Goal: Use online tool/utility: Utilize a website feature to perform a specific function

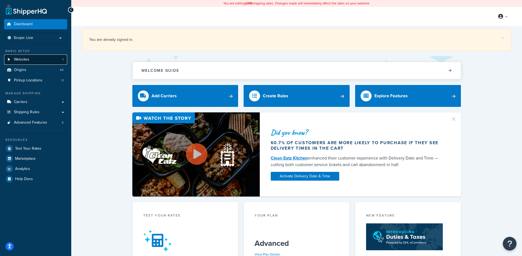
click at [58, 57] on link "Websites 1" at bounding box center [35, 60] width 63 height 10
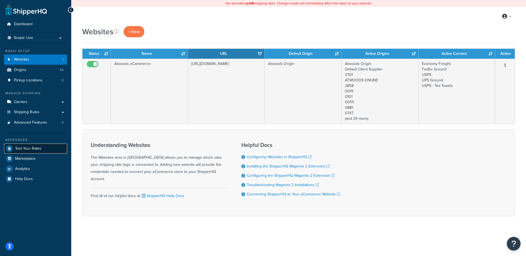
click at [41, 146] on link "Test Your Rates" at bounding box center [35, 149] width 63 height 10
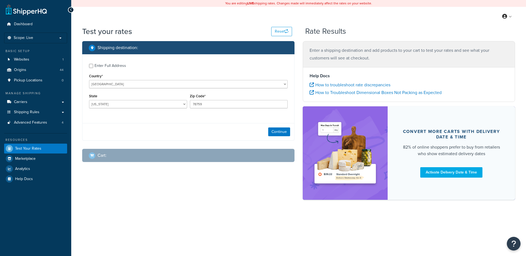
select select "[GEOGRAPHIC_DATA]"
click at [280, 132] on button "Continue" at bounding box center [279, 131] width 22 height 9
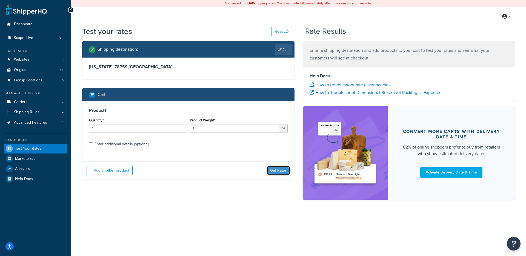
click at [274, 170] on button "Get Rates" at bounding box center [278, 170] width 23 height 9
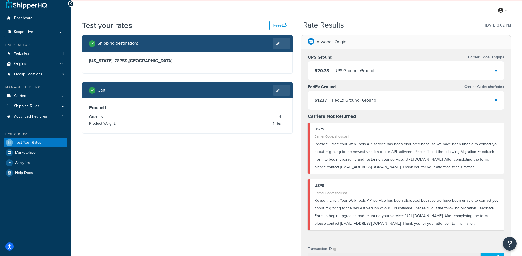
scroll to position [6, 0]
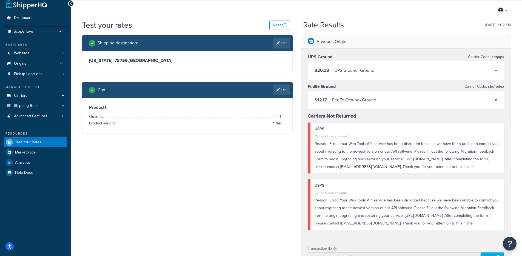
drag, startPoint x: 328, startPoint y: 144, endPoint x: 466, endPoint y: 161, distance: 138.8
click at [457, 158] on div "Reason: Error: Your Web Tools API service has been disrupted because we have be…" at bounding box center [407, 155] width 186 height 31
drag, startPoint x: 460, startPoint y: 163, endPoint x: 350, endPoint y: 141, distance: 112.8
click at [350, 142] on div "Reason: Error: Your Web Tools API service has been disrupted because we have be…" at bounding box center [407, 155] width 186 height 31
click at [232, 148] on div "Shipping destination : Edit [US_STATE], 78759 , [GEOGRAPHIC_DATA] Cart : Edit P…" at bounding box center [296, 219] width 437 height 369
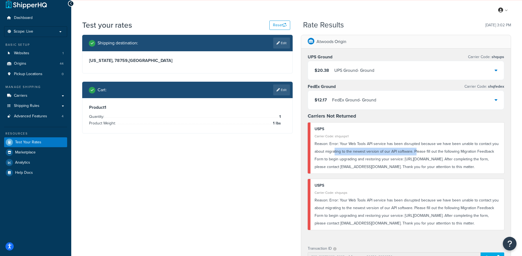
drag, startPoint x: 334, startPoint y: 151, endPoint x: 415, endPoint y: 153, distance: 80.3
click at [415, 153] on div "Reason: Error: Your Web Tools API service has been disrupted because we have be…" at bounding box center [407, 155] width 186 height 31
click at [45, 95] on link "Carriers" at bounding box center [35, 96] width 63 height 10
click at [224, 125] on li "Product Weight: 1 lbs" at bounding box center [185, 123] width 192 height 7
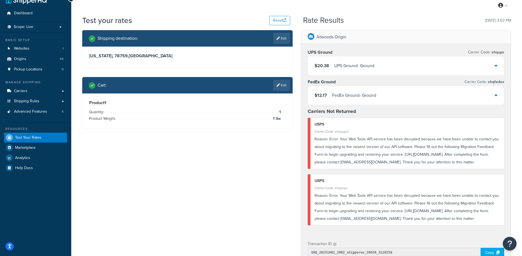
scroll to position [13, 0]
